Goal: Complete application form: Complete application form

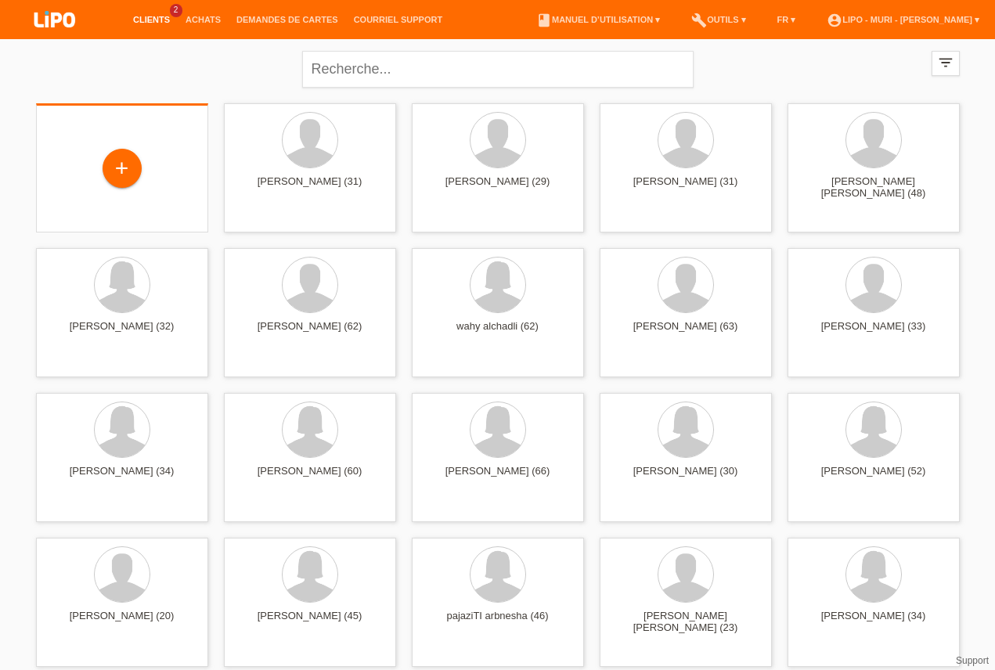
click at [139, 183] on div "+" at bounding box center [122, 169] width 147 height 41
click at [135, 167] on div "+" at bounding box center [122, 168] width 38 height 27
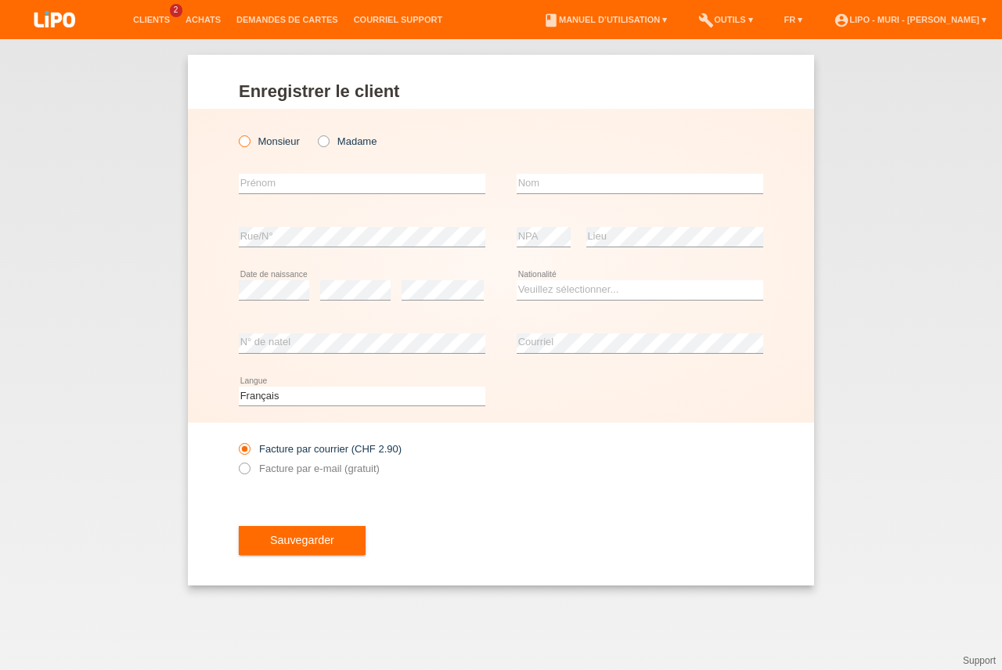
click at [236, 133] on icon at bounding box center [236, 133] width 0 height 0
click at [246, 142] on input "Monsieur" at bounding box center [244, 140] width 10 height 10
radio input "true"
click at [303, 182] on input "text" at bounding box center [362, 184] width 247 height 20
type input "[PERSON_NAME]"
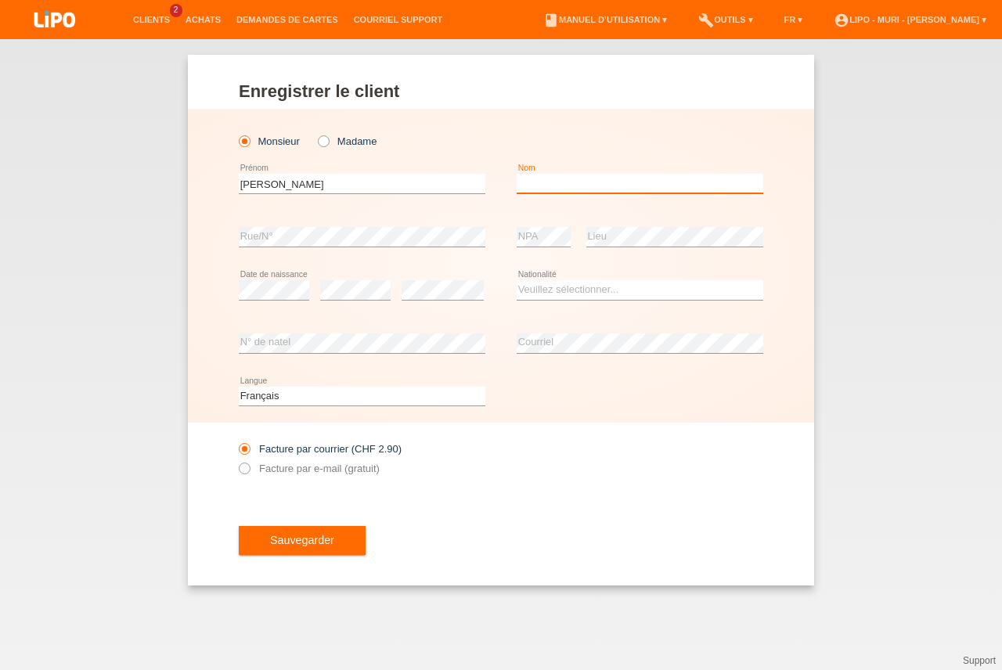
click at [578, 177] on input "text" at bounding box center [640, 184] width 247 height 20
type input "hashmi"
click at [558, 290] on select "Veuillez sélectionner... Suisse Allemagne Autriche Liechtenstein ------------ A…" at bounding box center [640, 289] width 247 height 19
select select "CH"
click at [0, 0] on option "Suisse" at bounding box center [0, 0] width 0 height 0
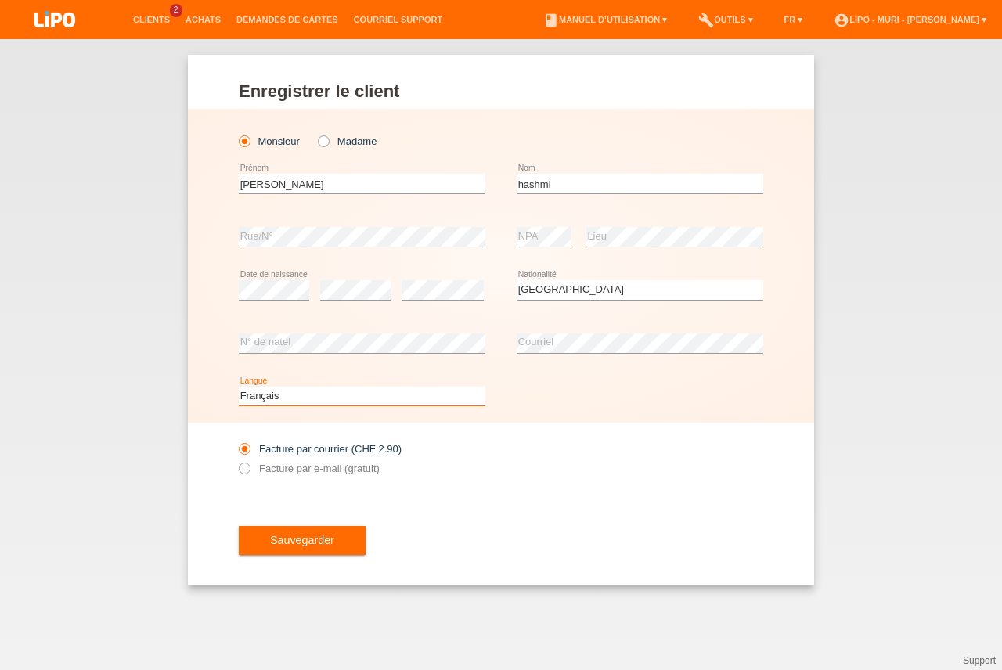
click at [303, 394] on select "Deutsch Français Italiano English" at bounding box center [362, 396] width 247 height 19
click at [301, 395] on select "Deutsch Français Italiano English" at bounding box center [362, 396] width 247 height 19
select select "de"
click at [0, 0] on option "Deutsch" at bounding box center [0, 0] width 0 height 0
click at [293, 552] on button "Sauvegarder" at bounding box center [302, 541] width 127 height 30
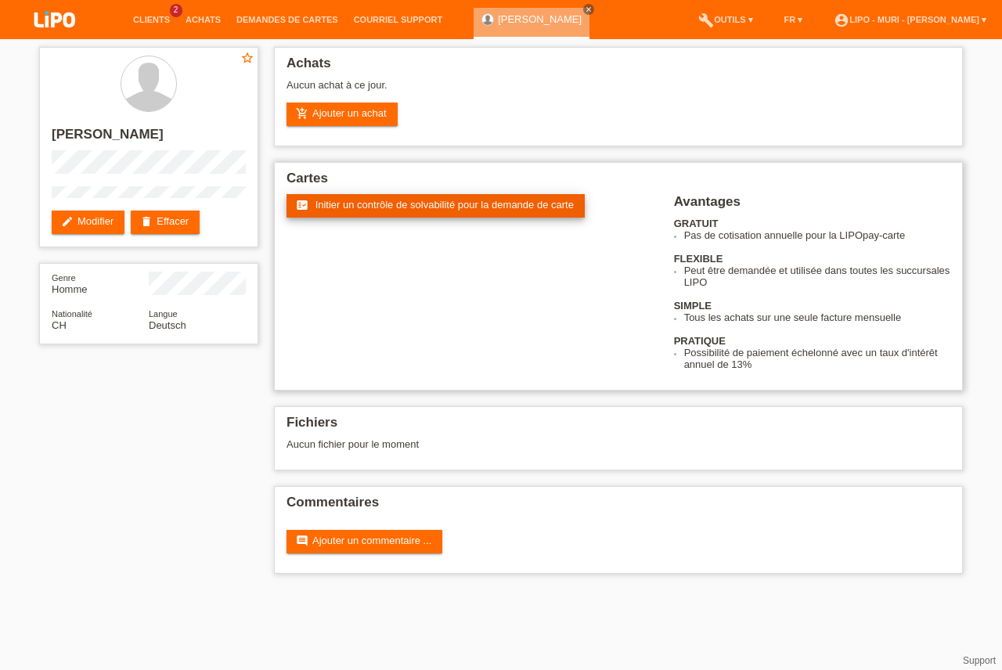
click at [369, 207] on span "Initier un contrôle de solvabilité pour la demande de carte" at bounding box center [444, 205] width 258 height 12
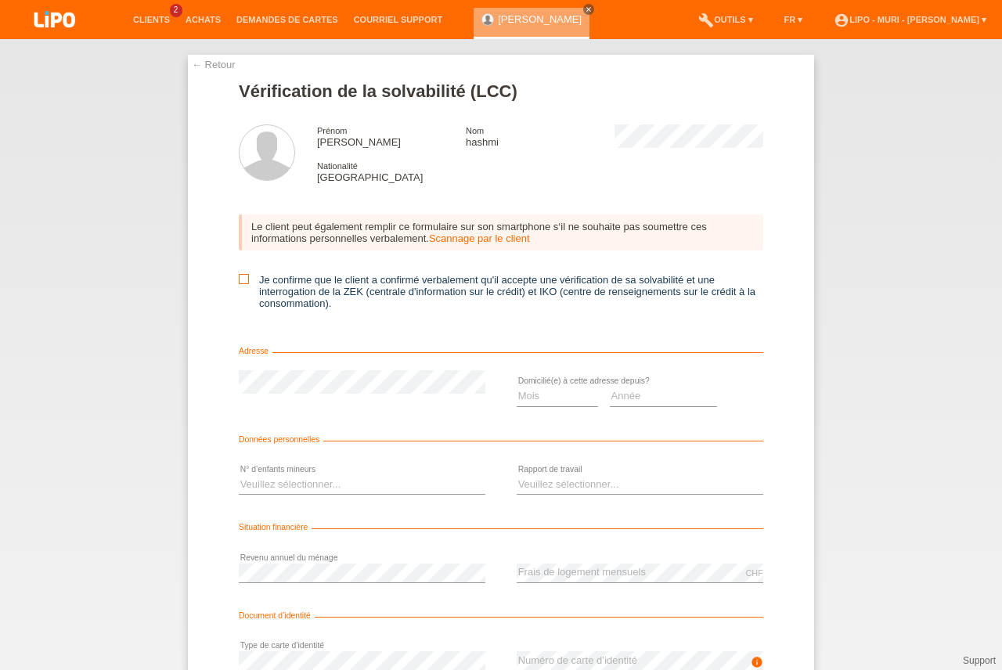
click at [240, 283] on icon at bounding box center [244, 279] width 10 height 10
click at [240, 283] on input "Je confirme que le client a confirmé verbalement qu'il accepte une vérification…" at bounding box center [244, 279] width 10 height 10
checkbox input "true"
click at [556, 396] on select "Mois 01 02 03 04 05 06 07 08 09 10" at bounding box center [557, 396] width 81 height 19
click at [640, 399] on select "Année 2025 2024 2023 2022 2021 2020 2019 2018 2017 2016 2015 2014 2013 2012 201…" at bounding box center [664, 396] width 108 height 19
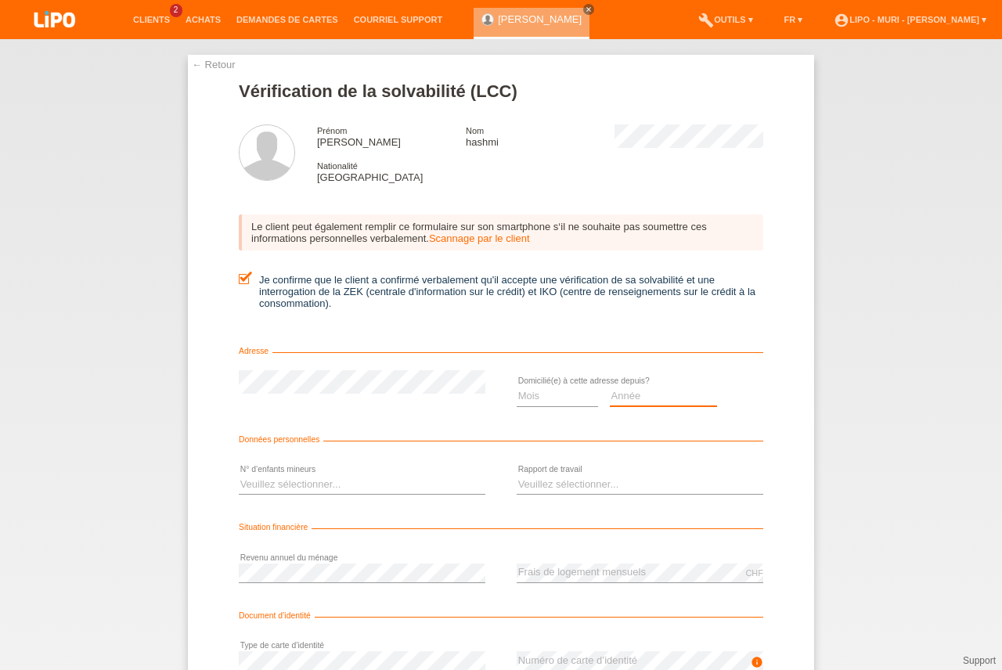
click at [642, 401] on select "Année 2025 2024 2023 2022 2021 2020 2019 2018 2017 2016 2015 2014 2013 2012 201…" at bounding box center [664, 396] width 108 height 19
select select "2010"
click at [0, 0] on option "2010" at bounding box center [0, 0] width 0 height 0
click at [557, 399] on select "Mois 01 02 03 04 05 06 07 08 09 10" at bounding box center [557, 396] width 81 height 19
select select "01"
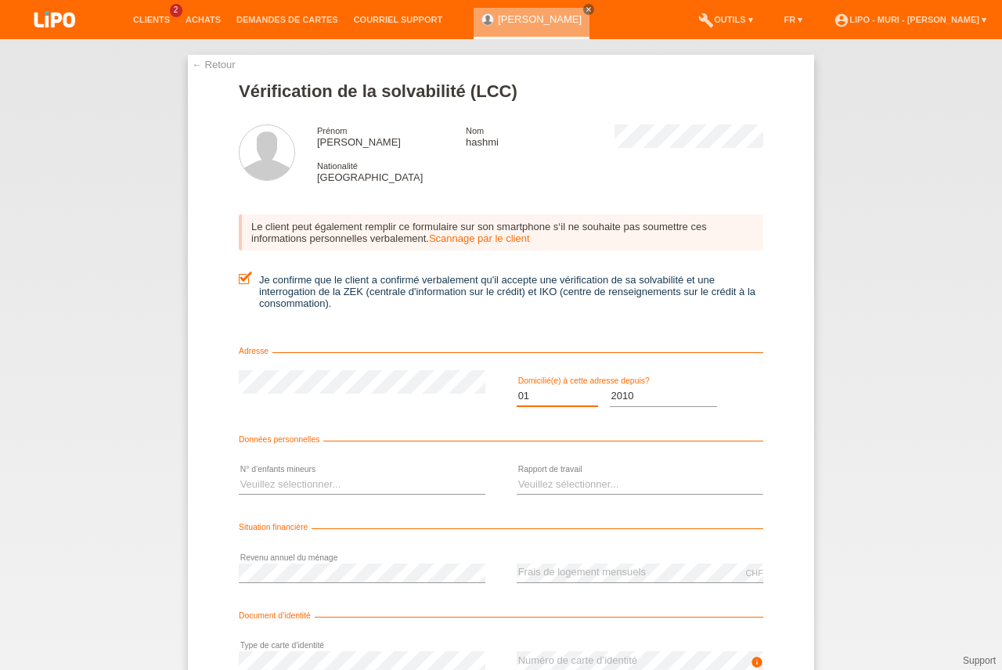
click at [0, 0] on option "01" at bounding box center [0, 0] width 0 height 0
click at [280, 481] on select "Veuillez sélectionner... 0 1 2 3 4 5 6 7 8 9" at bounding box center [362, 484] width 247 height 19
select select "0"
click at [0, 0] on option "0" at bounding box center [0, 0] width 0 height 0
click at [524, 483] on select "Veuillez sélectionner... A durée indéterminée A durée déterminée Apprenti/étudi…" at bounding box center [640, 484] width 247 height 19
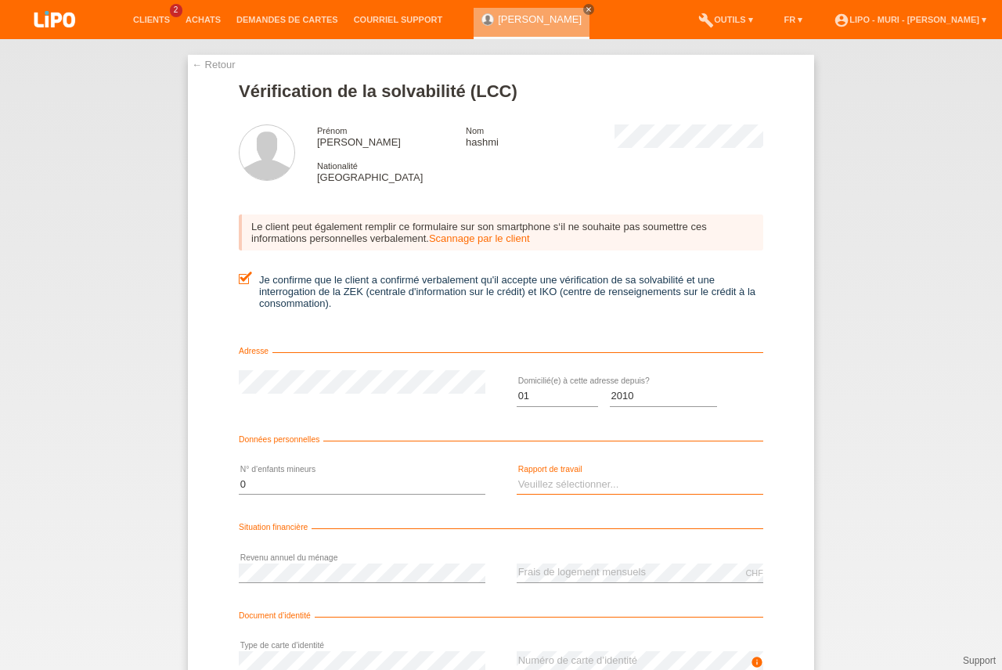
select select "UNLIMITED"
click at [0, 0] on option "A durée indéterminée" at bounding box center [0, 0] width 0 height 0
click at [698, 539] on div "Situation financière" at bounding box center [501, 531] width 524 height 16
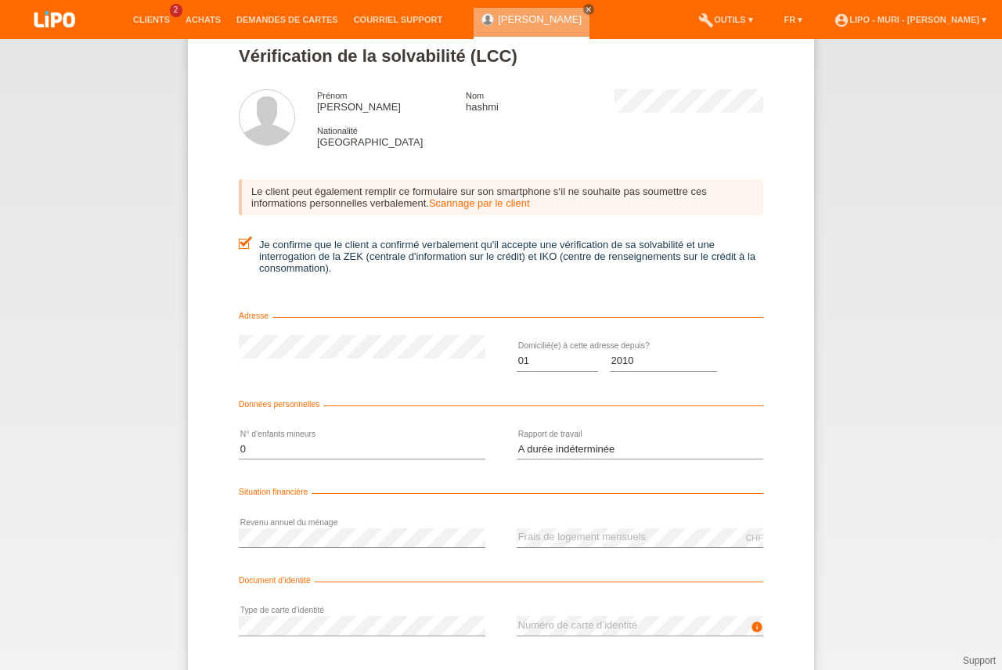
scroll to position [128, 0]
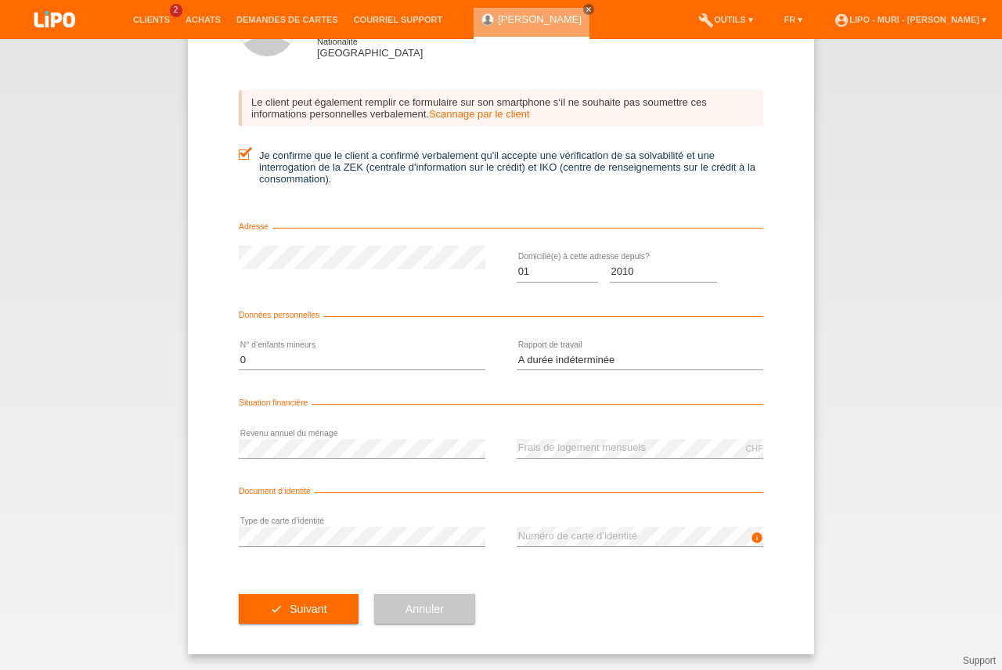
click at [278, 547] on div "error Type de carte d’identité" at bounding box center [362, 536] width 247 height 53
click at [295, 600] on button "check Suivant" at bounding box center [299, 609] width 120 height 30
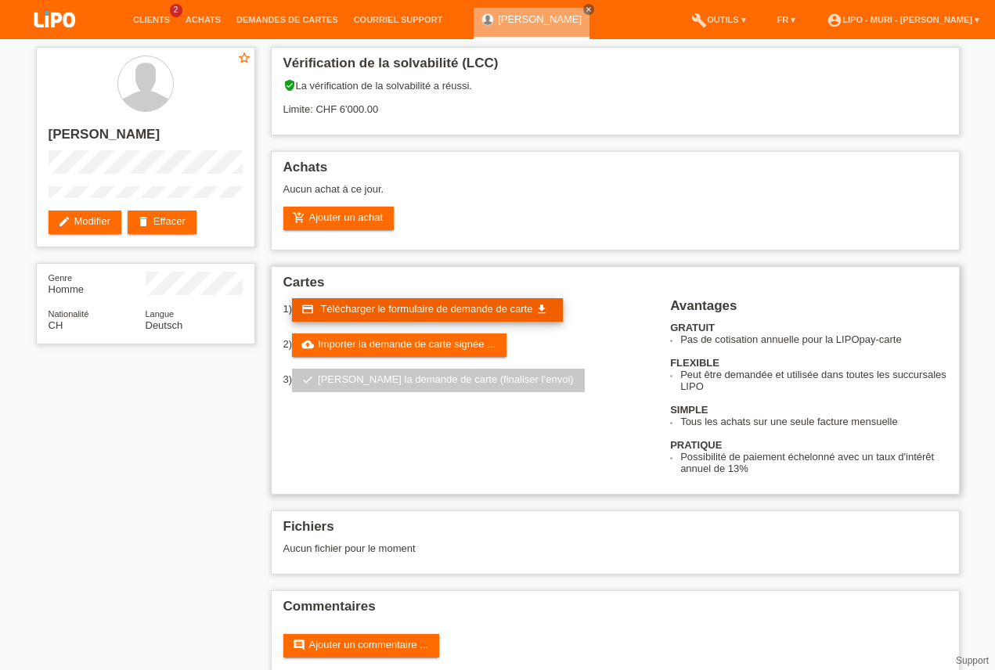
click at [331, 307] on span "Télécharger le formulaire de demande de carte" at bounding box center [426, 309] width 212 height 12
click at [569, 221] on div "add_shopping_cart Ajouter un achat" at bounding box center [615, 218] width 664 height 23
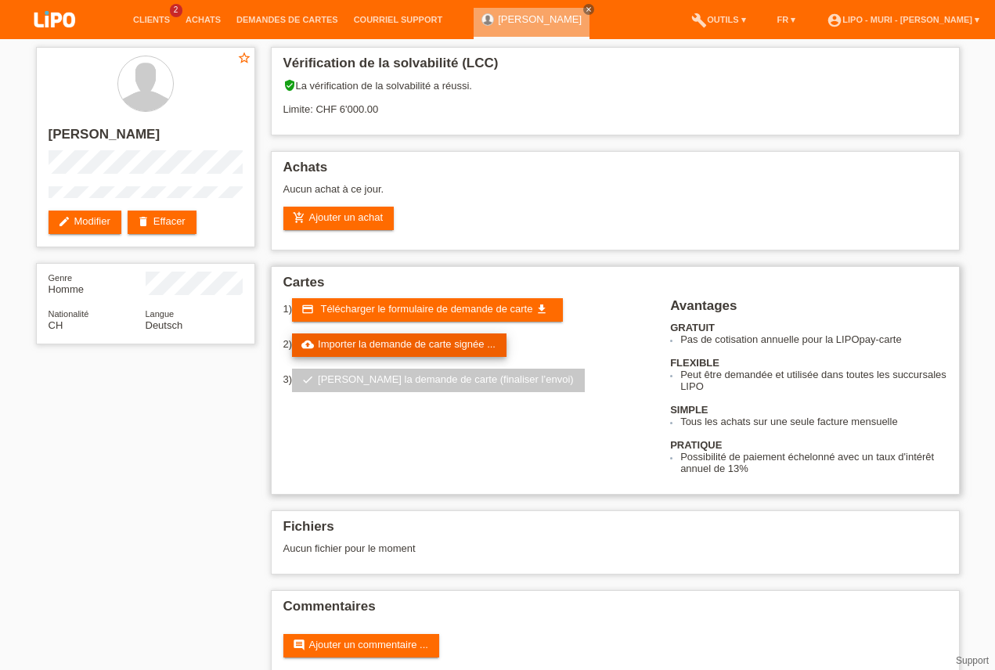
click at [436, 347] on link "cloud_upload Importer la demande de carte signée ..." at bounding box center [399, 344] width 214 height 23
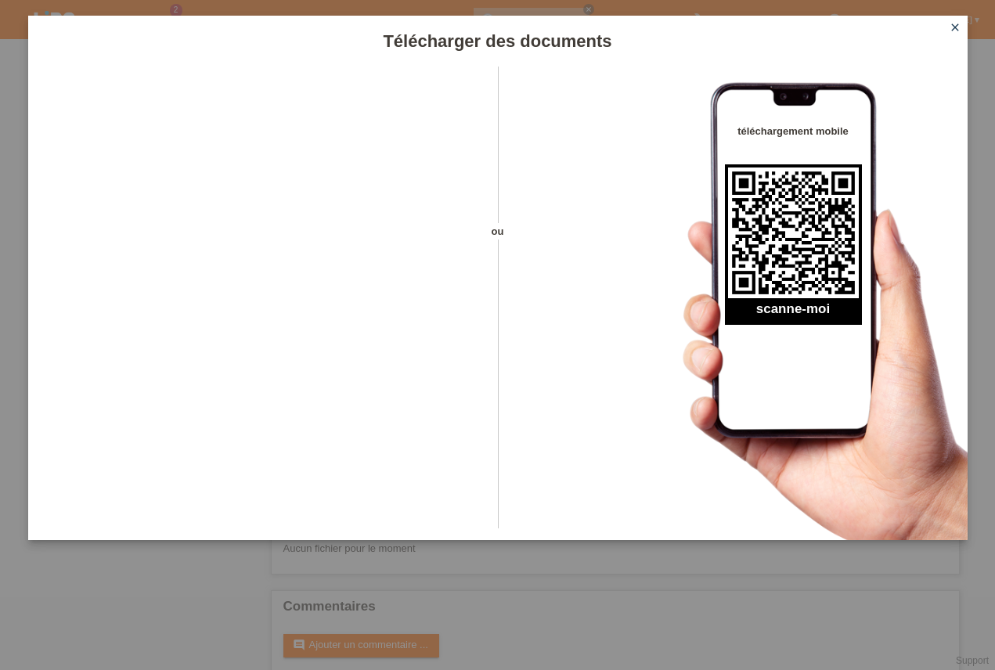
click at [957, 29] on icon "close" at bounding box center [955, 27] width 13 height 13
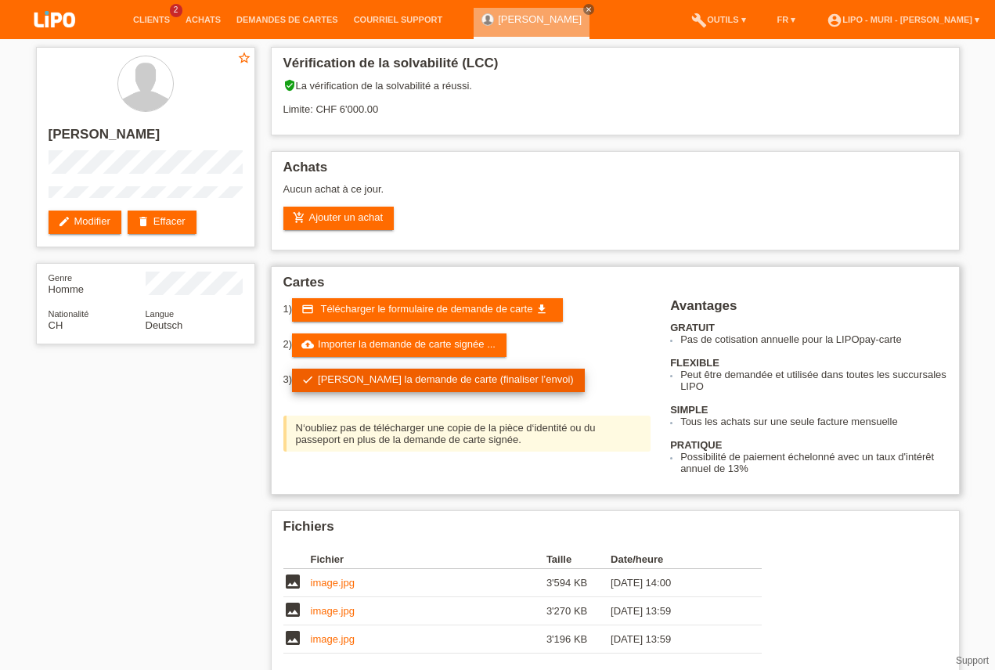
click at [367, 380] on link "check Soumettre la demande de carte (finaliser l’envoi)" at bounding box center [438, 380] width 293 height 23
